Goal: Navigation & Orientation: Find specific page/section

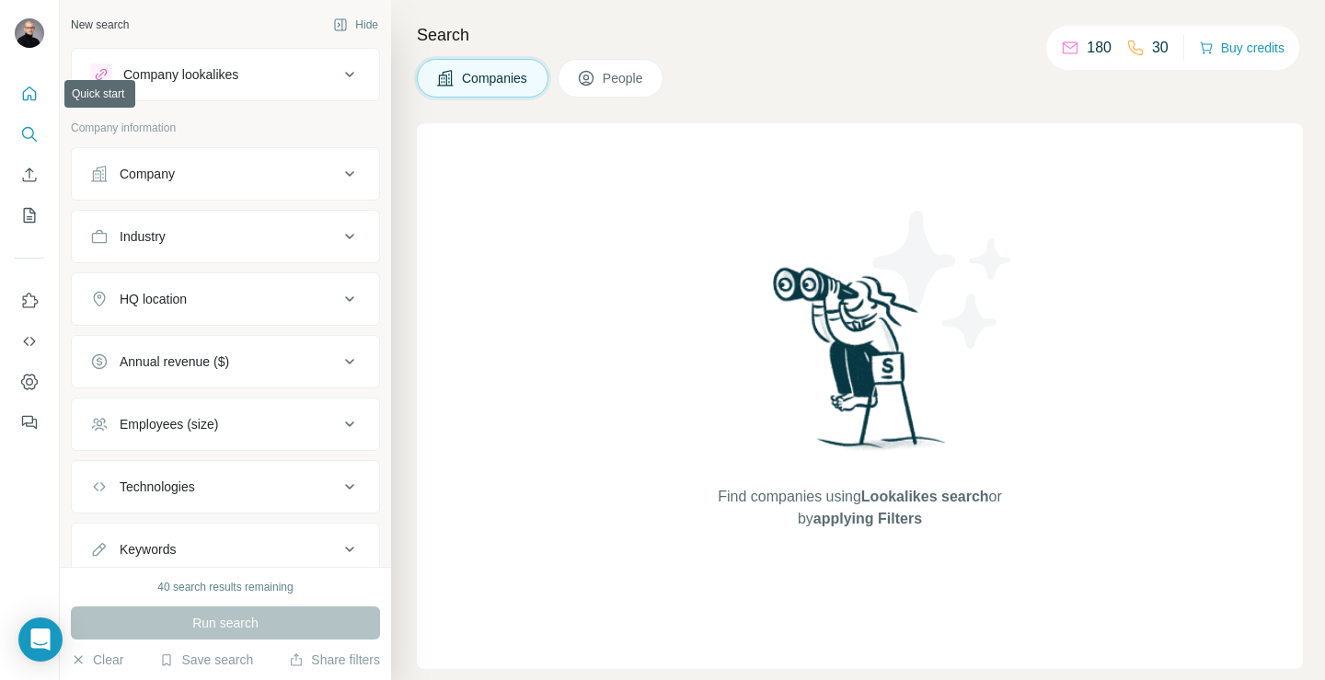
click at [29, 100] on icon "Quick start" at bounding box center [29, 94] width 18 height 18
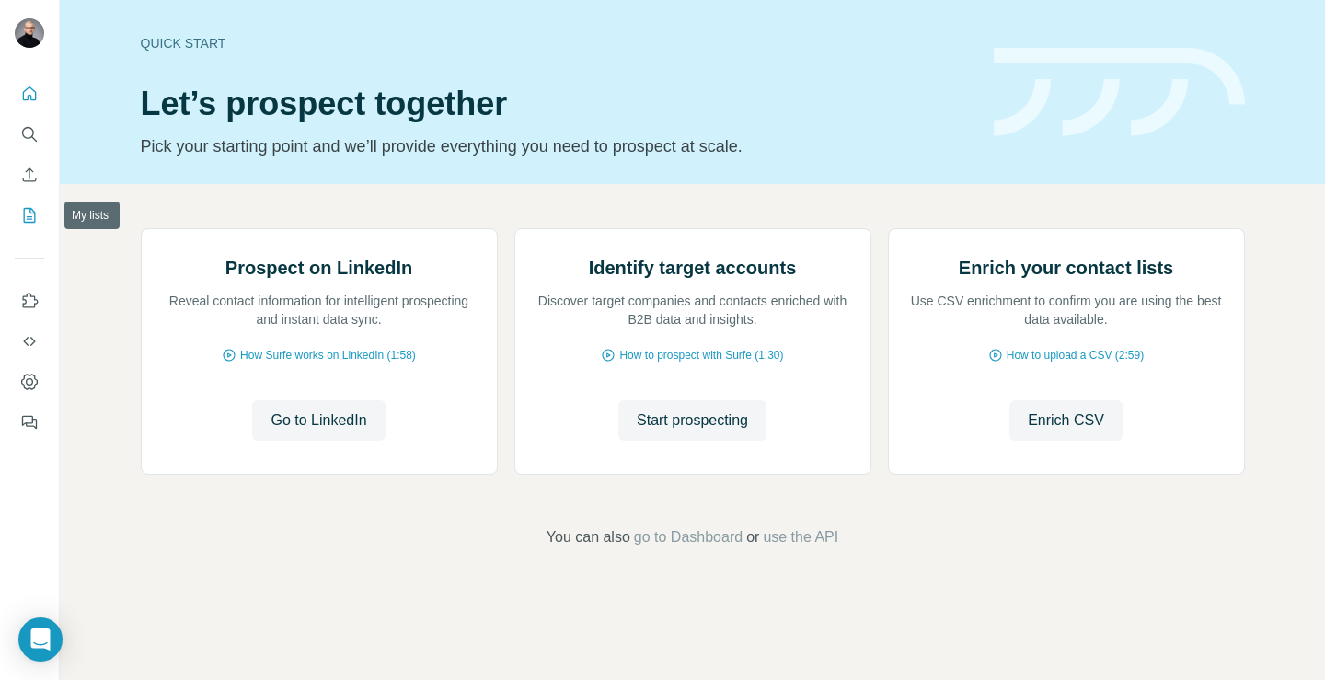
click at [30, 219] on icon "My lists" at bounding box center [31, 214] width 9 height 12
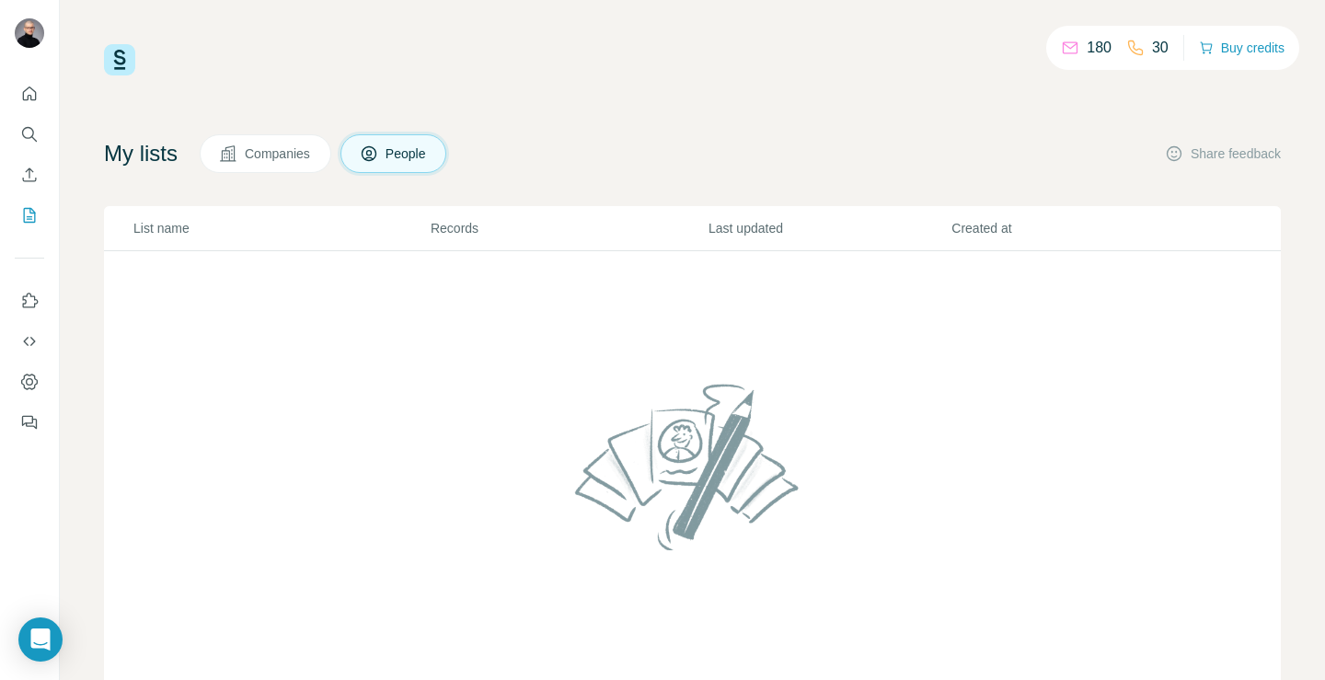
click at [290, 155] on span "Companies" at bounding box center [278, 153] width 67 height 18
click at [1065, 58] on div "180" at bounding box center [1086, 48] width 51 height 22
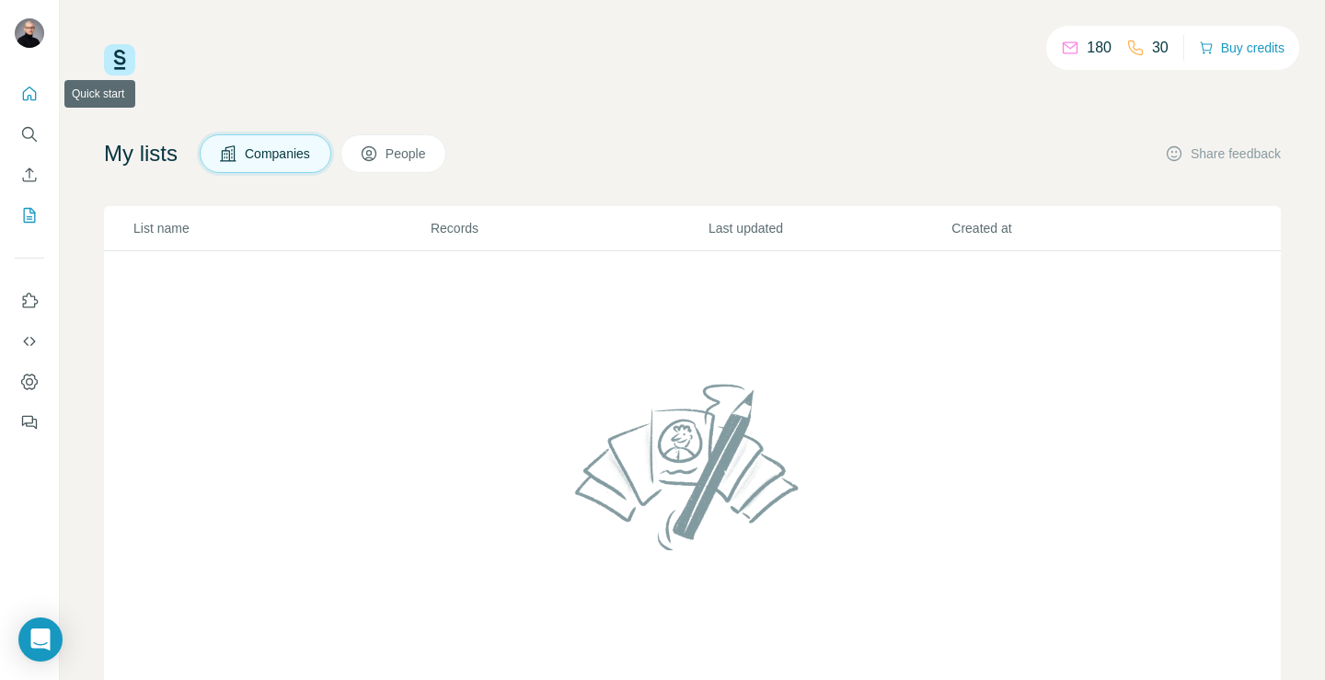
click at [24, 93] on icon "Quick start" at bounding box center [29, 94] width 18 height 18
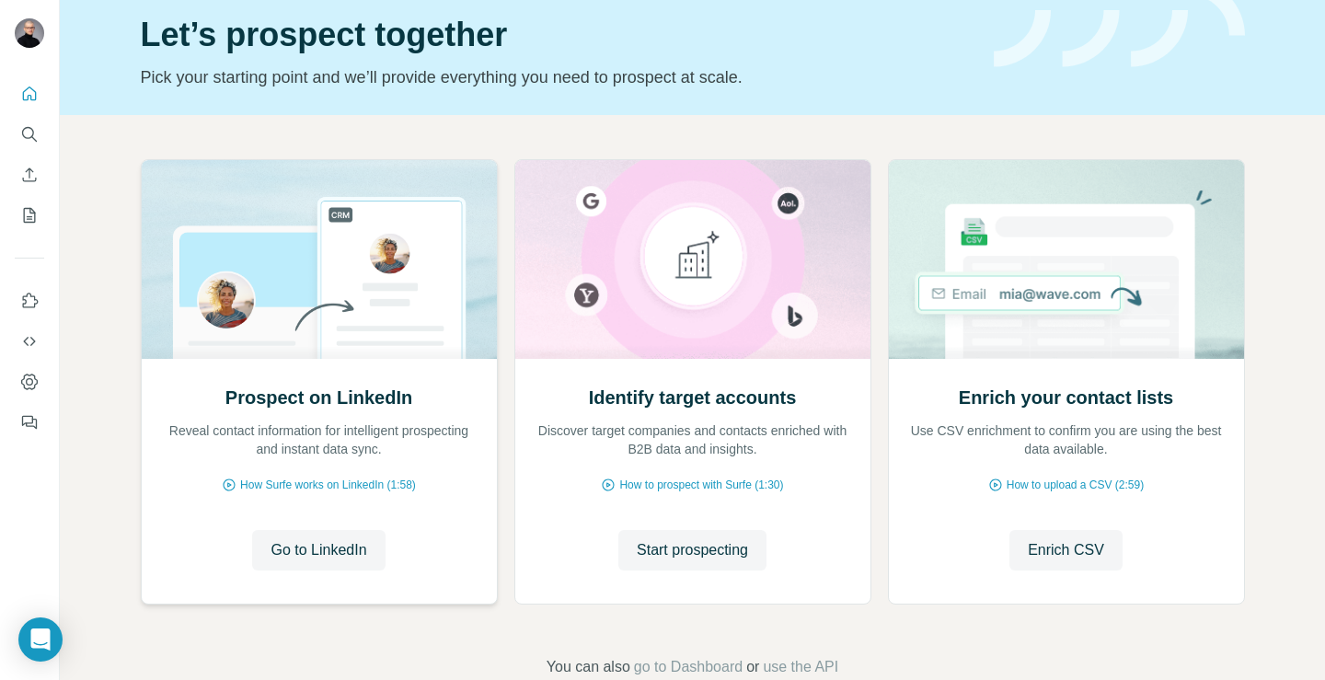
scroll to position [111, 0]
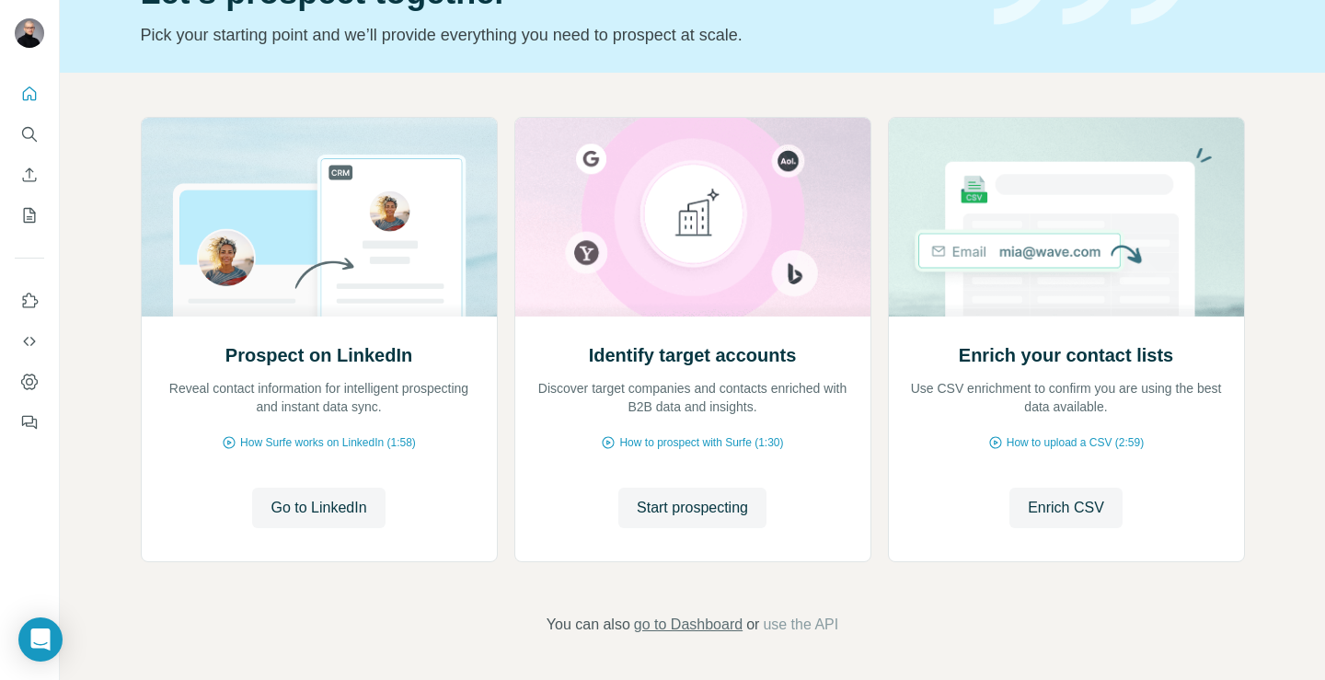
click at [661, 631] on span "go to Dashboard" at bounding box center [688, 625] width 109 height 22
